Goal: Navigation & Orientation: Understand site structure

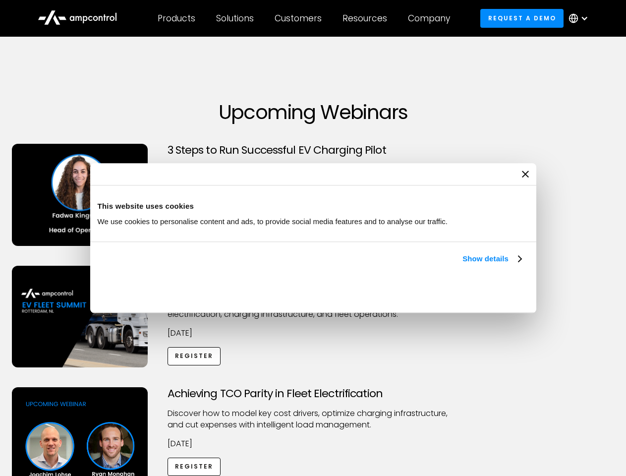
click at [462, 265] on link "Show details" at bounding box center [491, 259] width 58 height 12
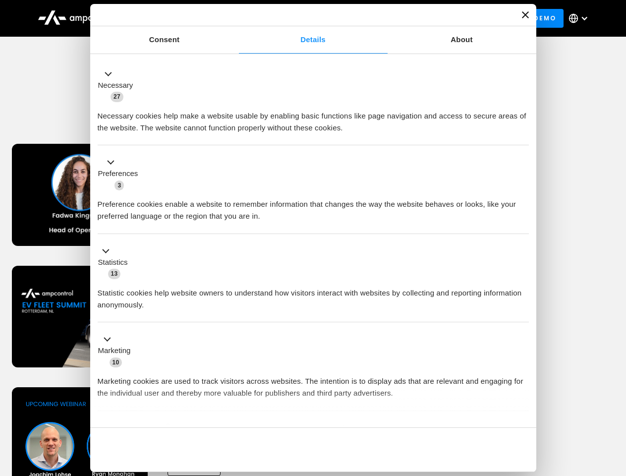
click at [522, 134] on div "Necessary cookies help make a website usable by enabling basic functions like p…" at bounding box center [313, 118] width 431 height 31
click at [615, 399] on div "Achieving TCO Parity in Fleet Electrification Discover how to model key cost dr…" at bounding box center [313, 465] width 622 height 156
click at [305, 18] on div "Customers" at bounding box center [297, 18] width 47 height 11
click at [176, 18] on div "Products" at bounding box center [177, 18] width 38 height 11
click at [235, 18] on div "Solutions" at bounding box center [235, 18] width 38 height 11
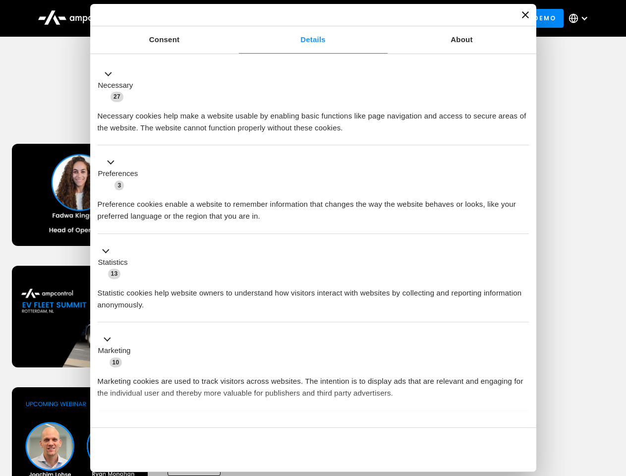
click at [300, 18] on div "Customers" at bounding box center [297, 18] width 47 height 11
click at [367, 18] on div "Resources" at bounding box center [364, 18] width 45 height 11
click at [432, 18] on div "Company" at bounding box center [429, 18] width 42 height 11
click at [581, 18] on div at bounding box center [584, 18] width 8 height 8
